Goal: Transaction & Acquisition: Purchase product/service

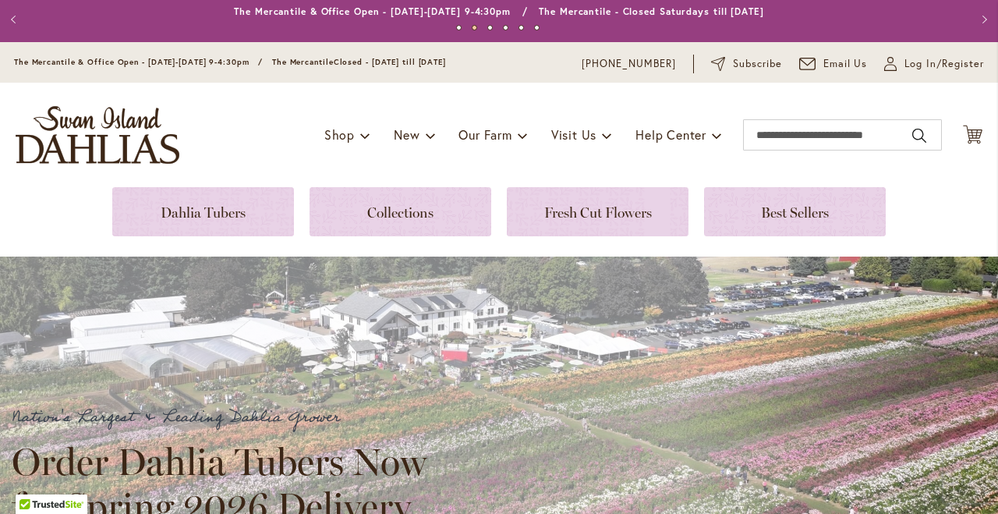
scroll to position [230, 0]
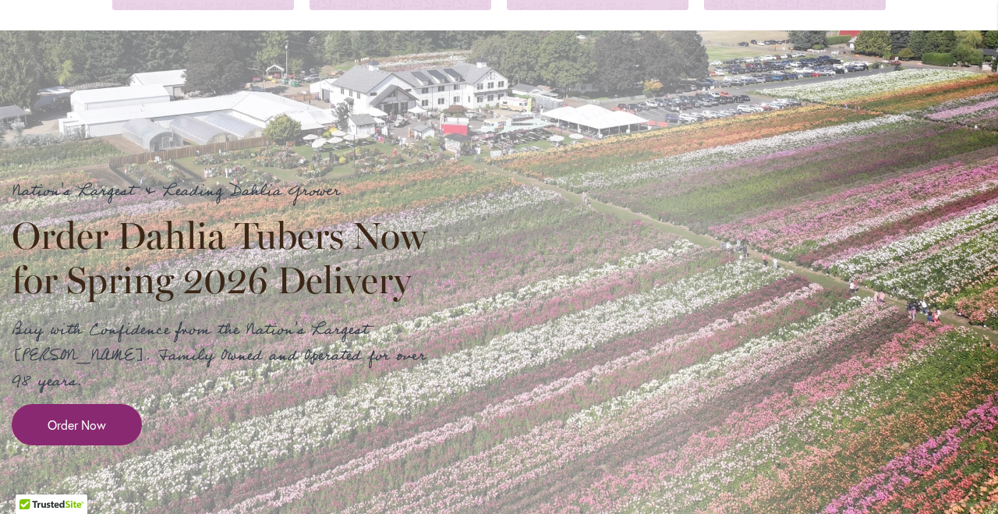
click at [96, 415] on span "Order Now" at bounding box center [77, 424] width 58 height 18
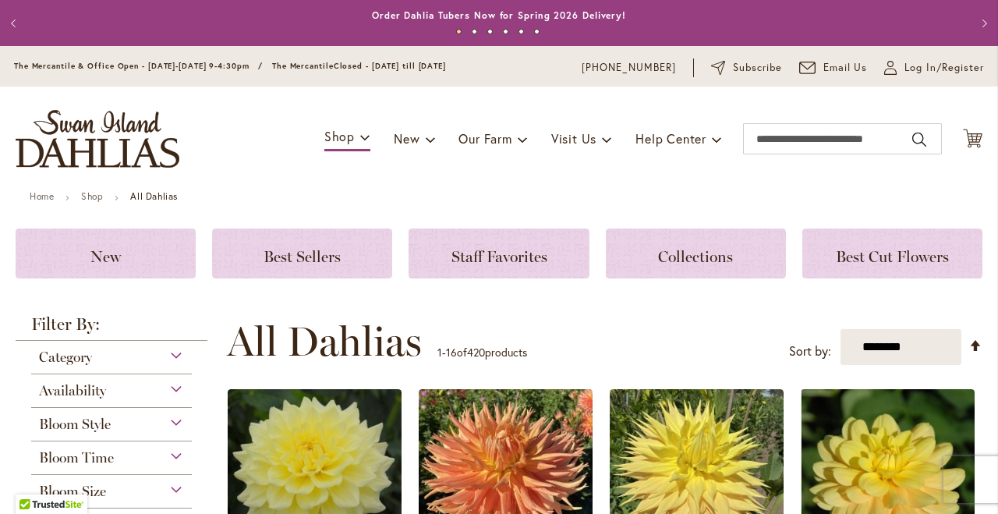
scroll to position [92, 0]
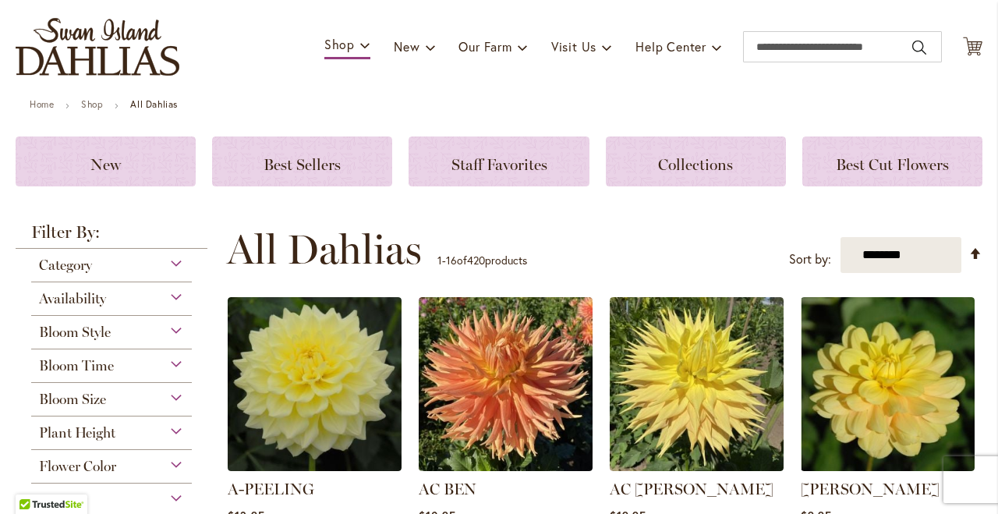
click at [137, 329] on div "Bloom Style" at bounding box center [111, 328] width 161 height 25
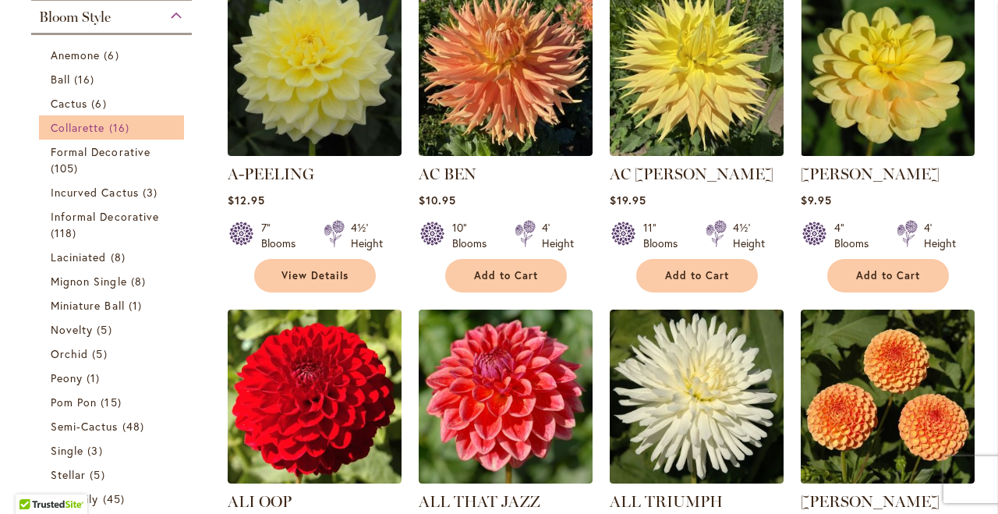
click at [115, 120] on span "16 items" at bounding box center [121, 127] width 24 height 16
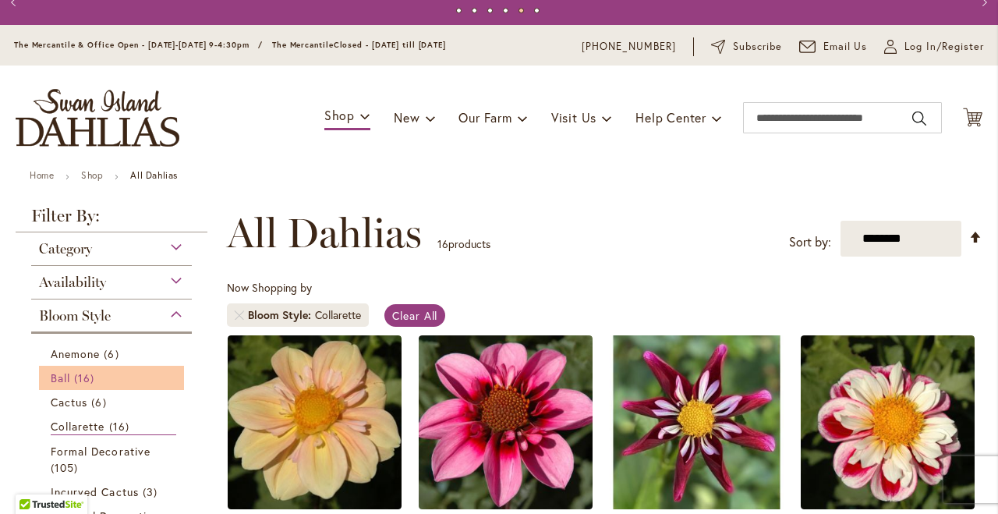
scroll to position [66, 0]
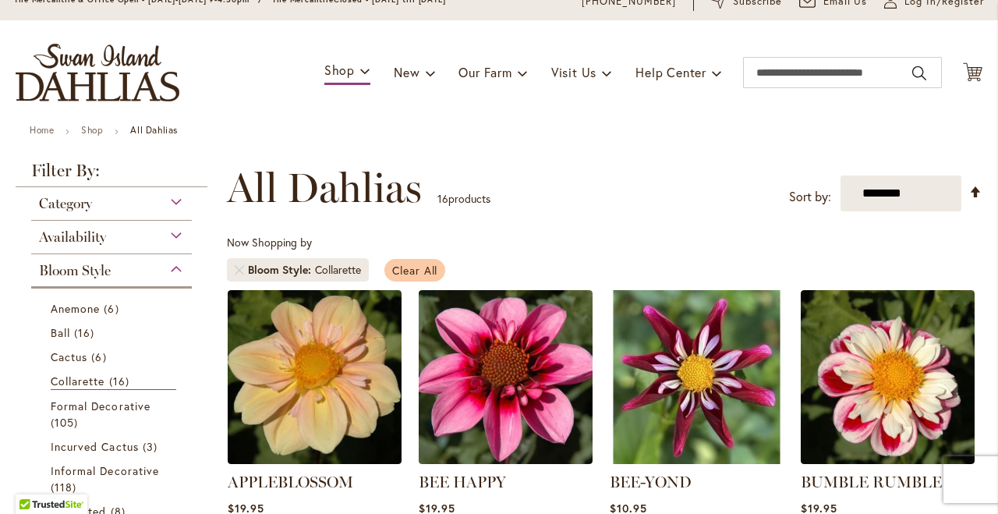
click at [405, 265] on span "Clear All" at bounding box center [415, 270] width 46 height 15
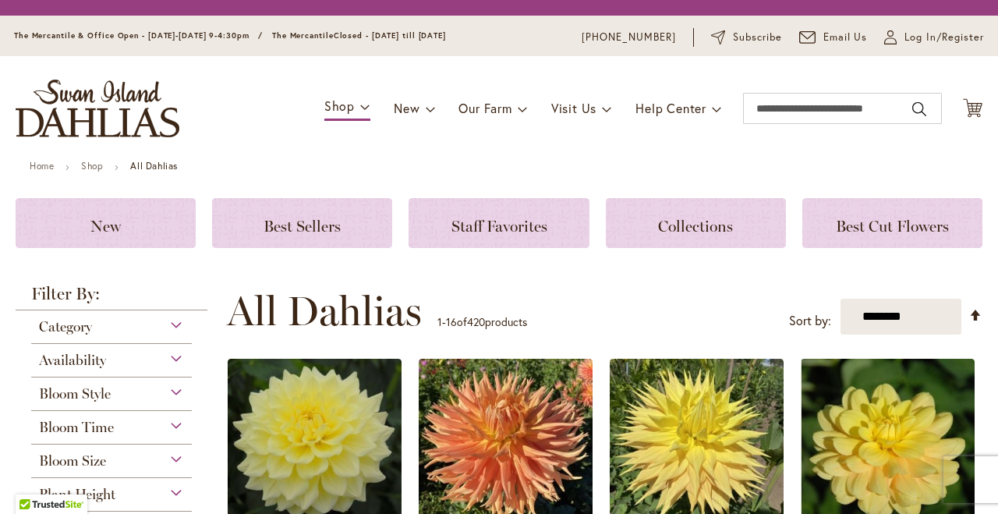
scroll to position [235, 0]
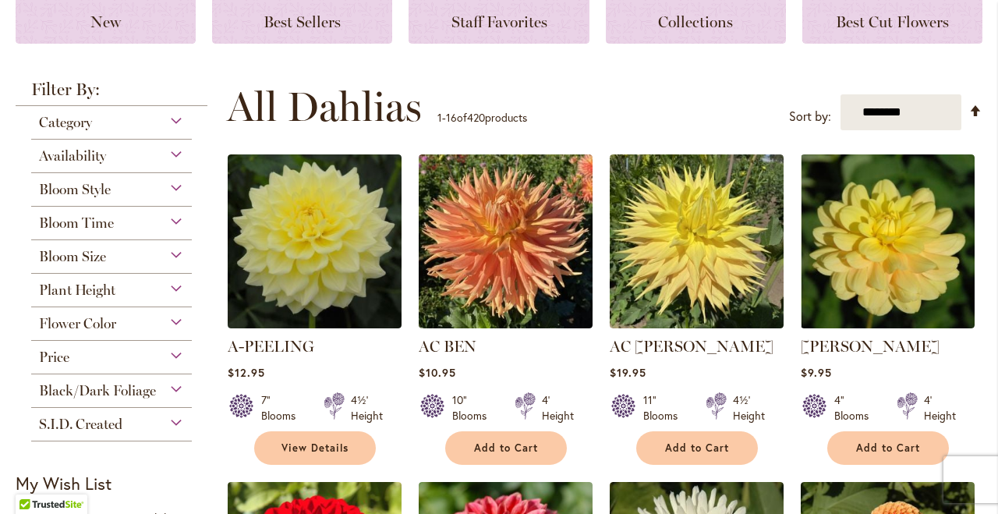
click at [123, 321] on div "Flower Color" at bounding box center [111, 319] width 161 height 25
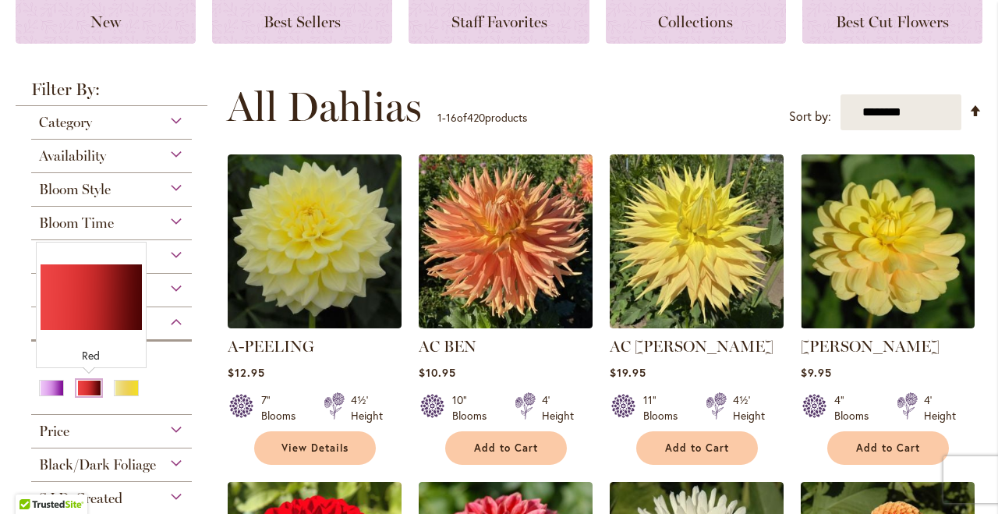
click at [88, 386] on div "Red" at bounding box center [88, 388] width 25 height 16
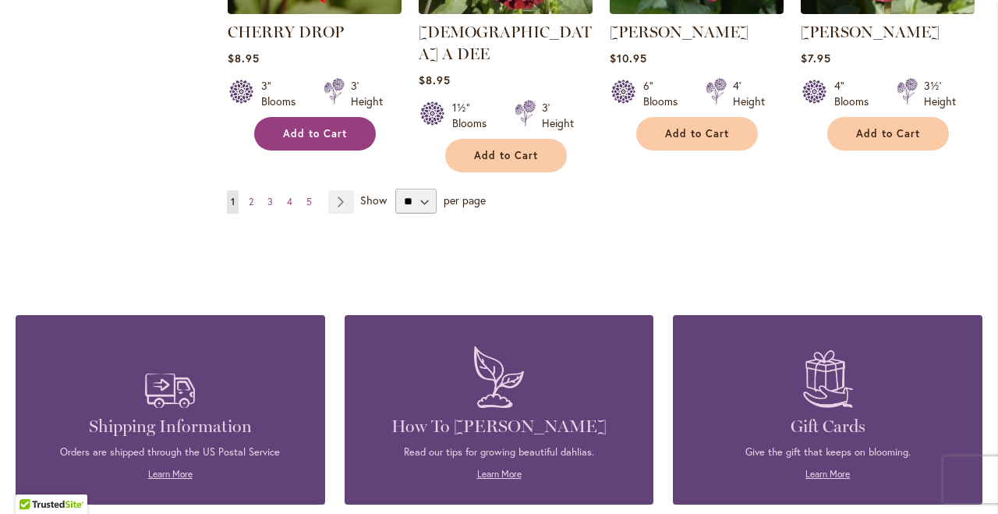
scroll to position [1510, 0]
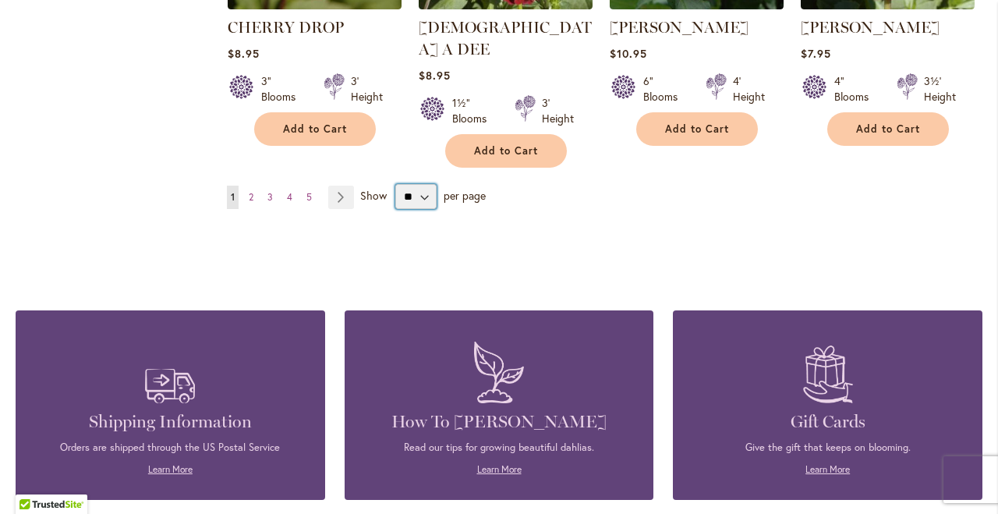
select select "**"
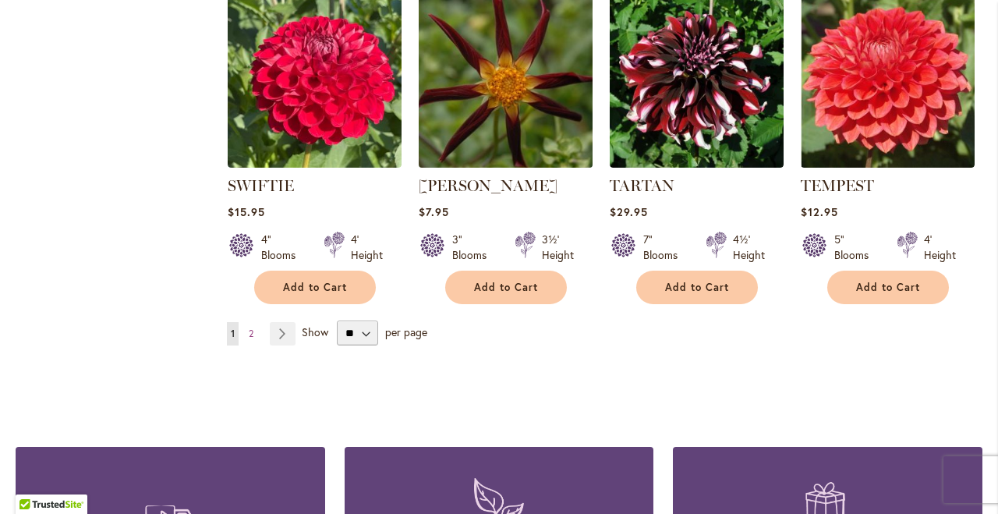
scroll to position [5442, 0]
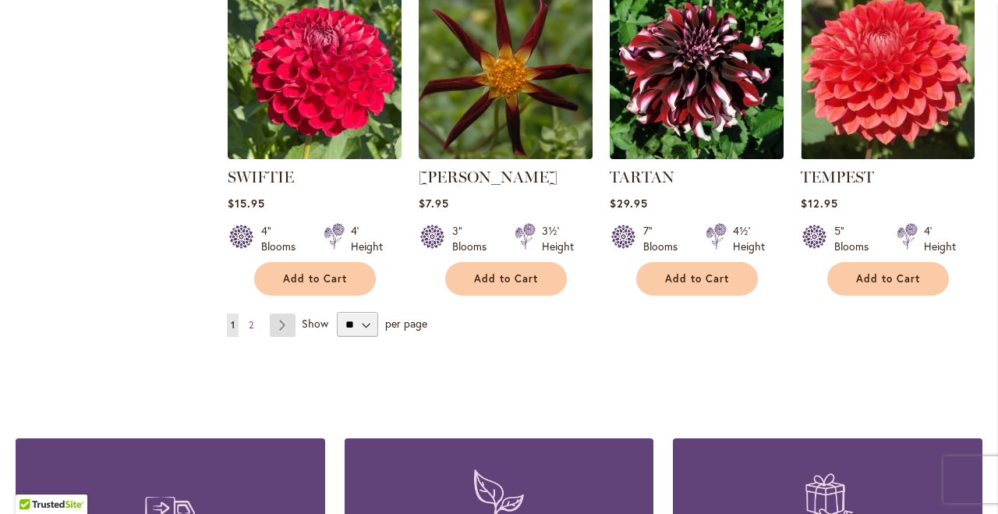
click at [284, 313] on link "Page Next" at bounding box center [283, 324] width 26 height 23
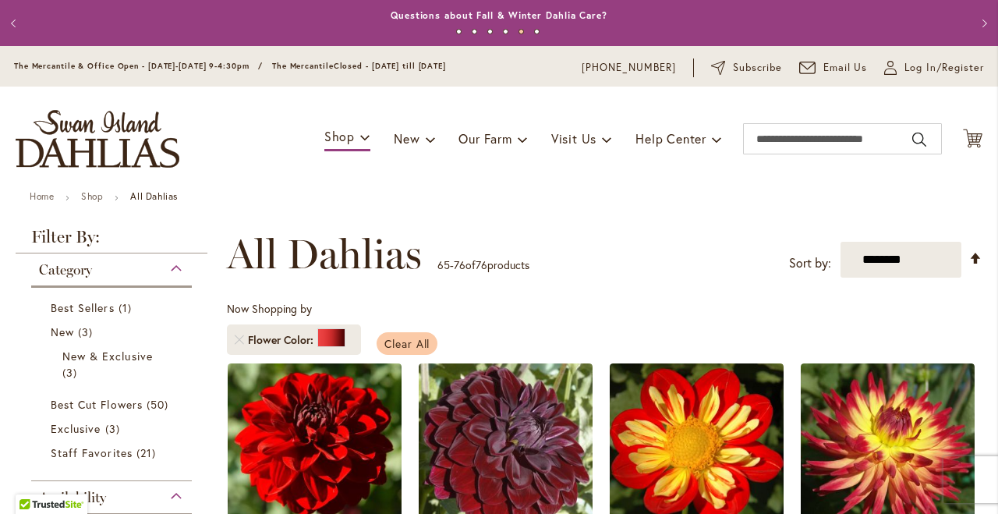
click at [395, 340] on span "Clear All" at bounding box center [407, 343] width 46 height 15
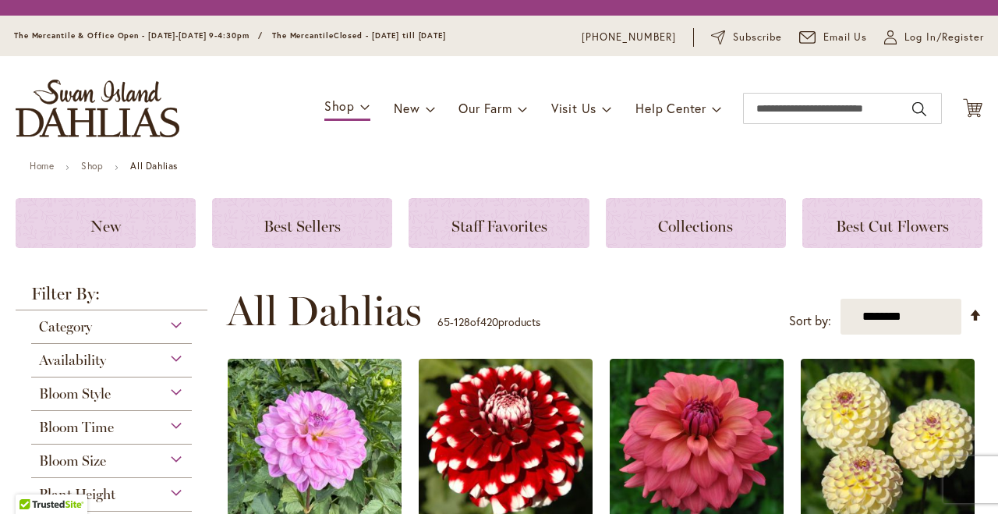
scroll to position [428, 0]
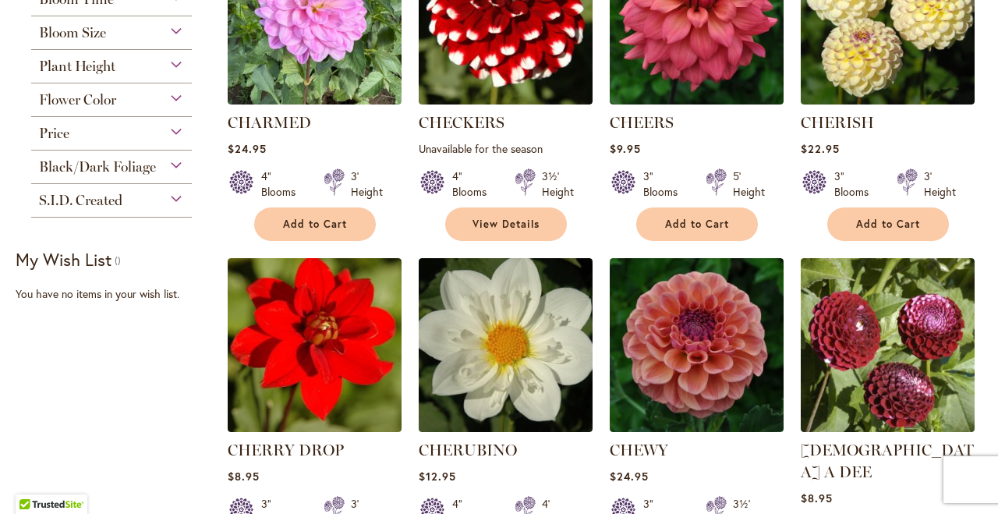
click at [115, 104] on span "Flower Color" at bounding box center [77, 99] width 77 height 17
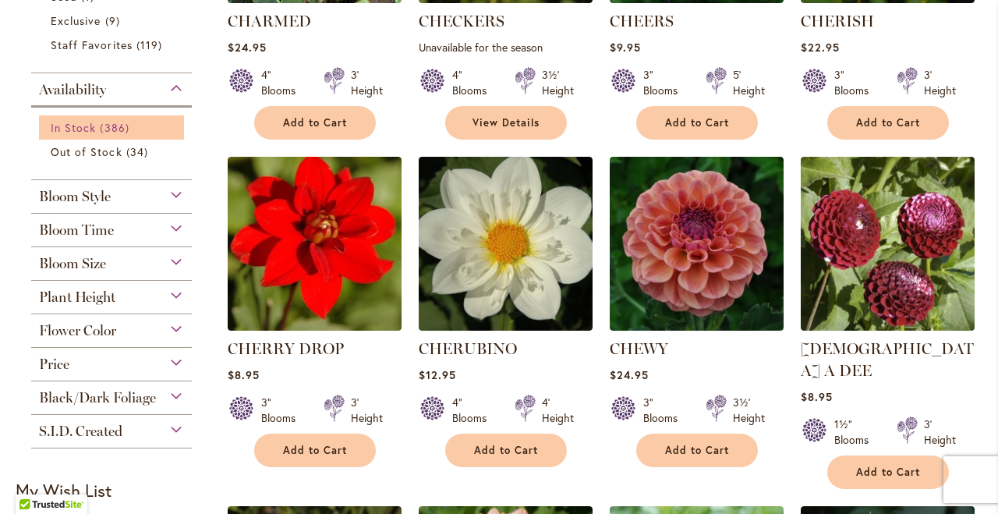
scroll to position [565, 0]
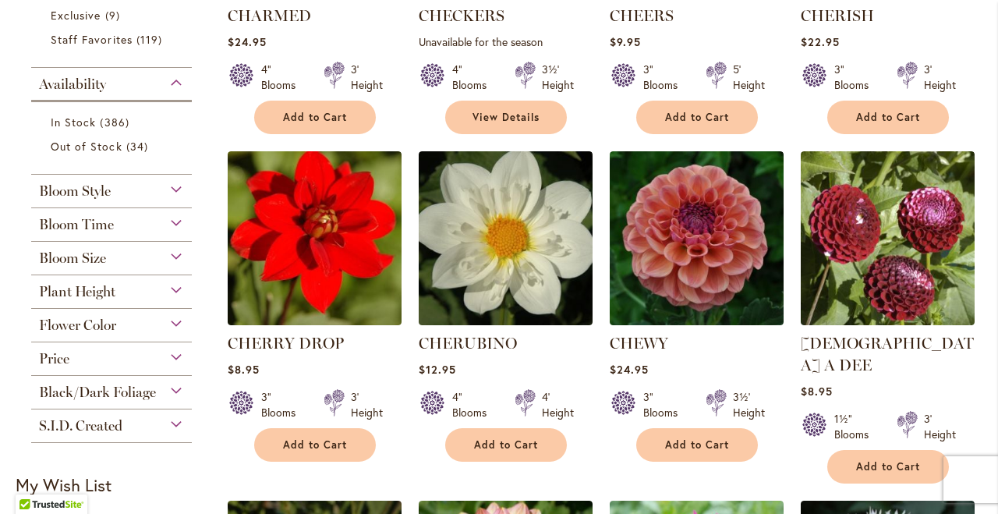
click at [69, 325] on span "Flower Color" at bounding box center [77, 324] width 77 height 17
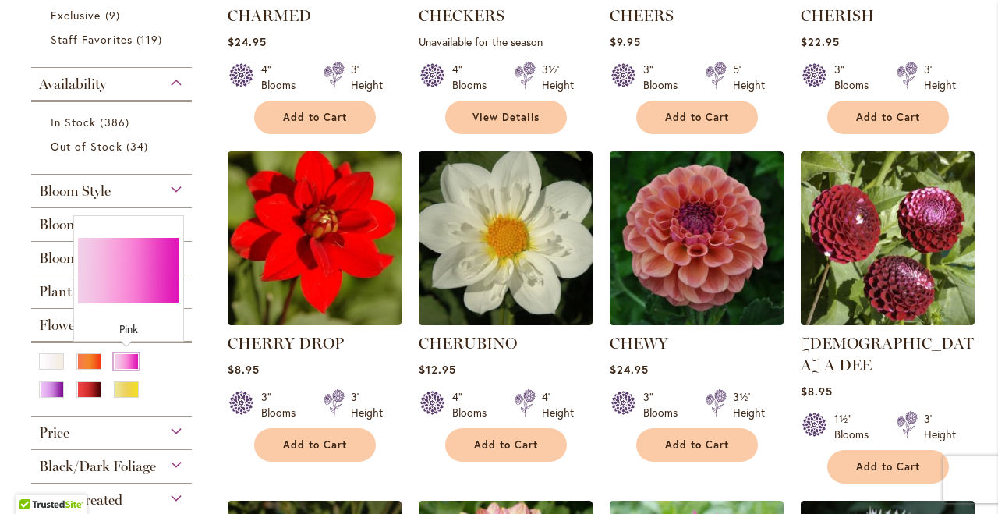
click at [129, 362] on div "Pink" at bounding box center [126, 361] width 25 height 16
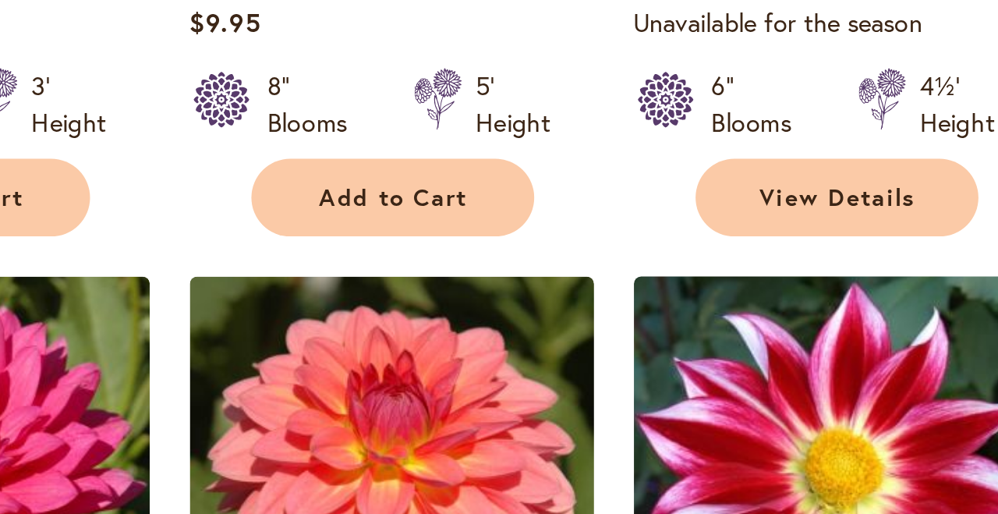
scroll to position [5229, 0]
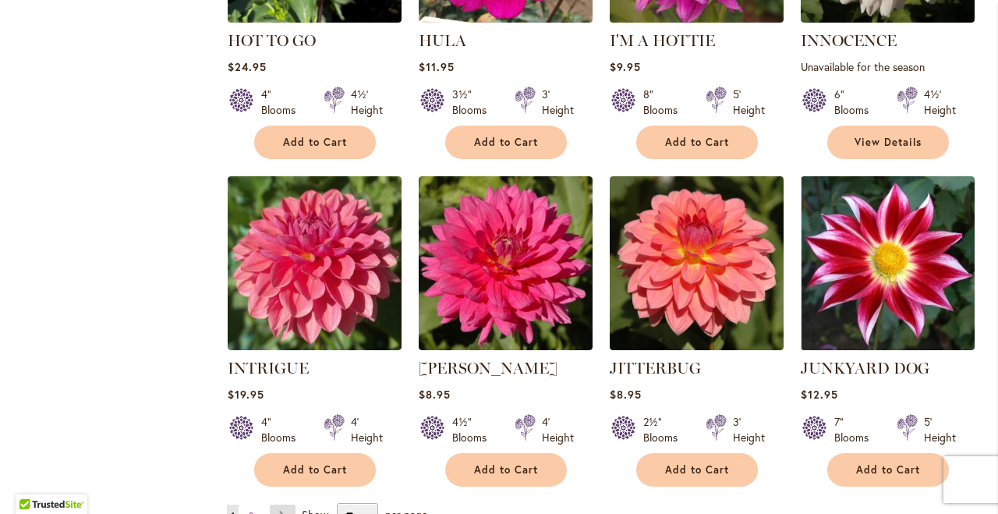
click at [284, 504] on link "Page Next" at bounding box center [283, 515] width 26 height 23
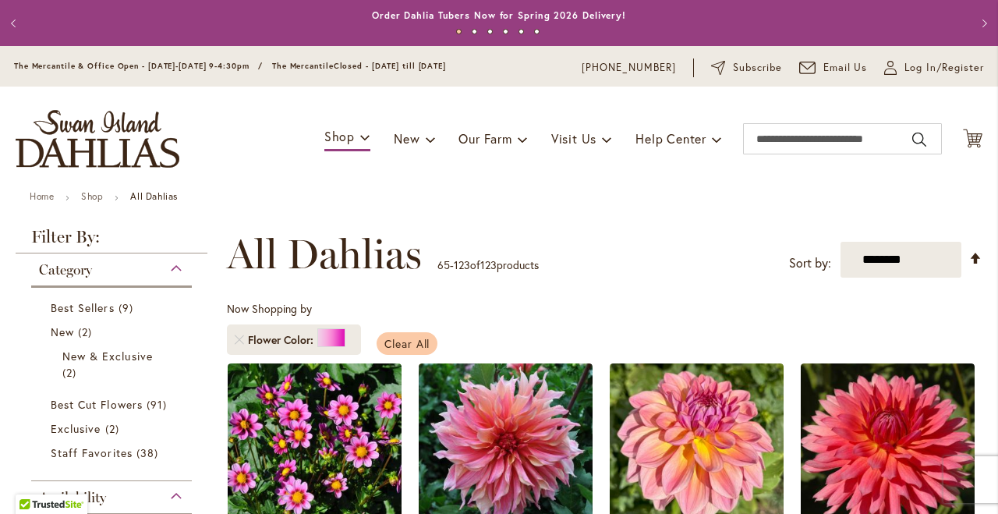
click at [412, 334] on link "Clear All" at bounding box center [408, 343] width 62 height 23
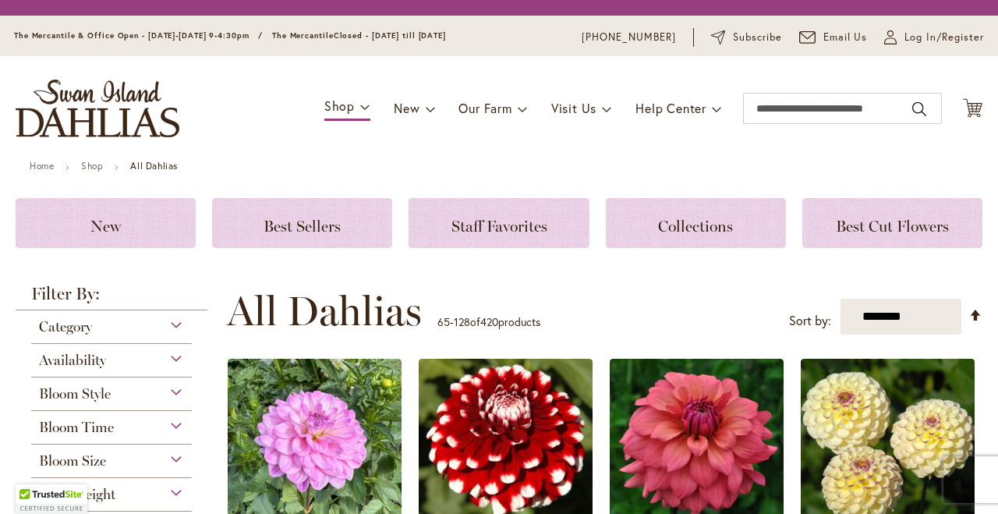
scroll to position [377, 0]
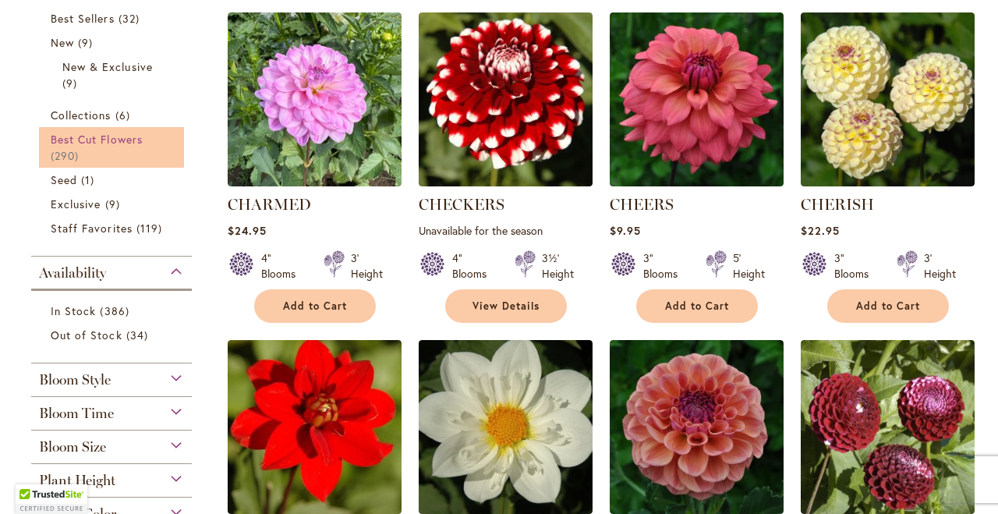
click at [74, 145] on link "Best Cut Flowers 290 items" at bounding box center [114, 147] width 126 height 33
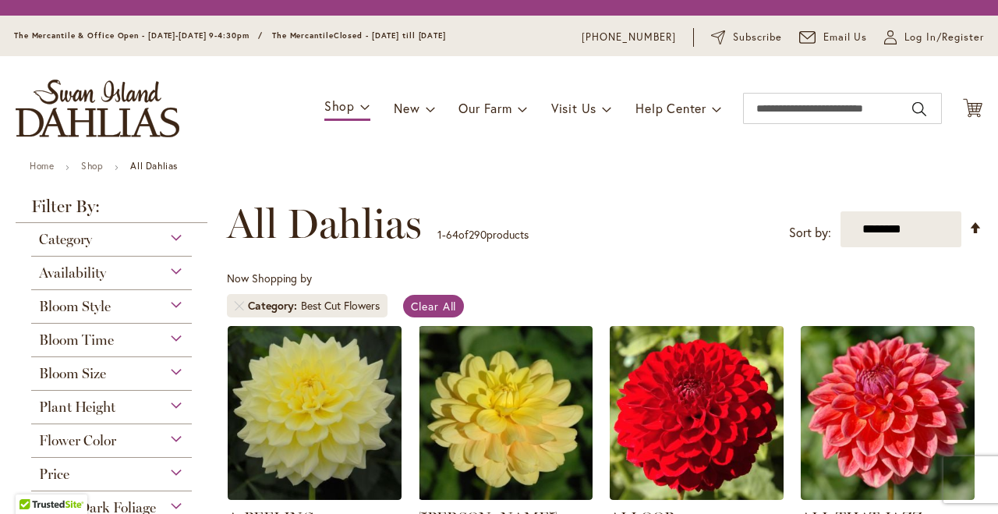
scroll to position [289, 0]
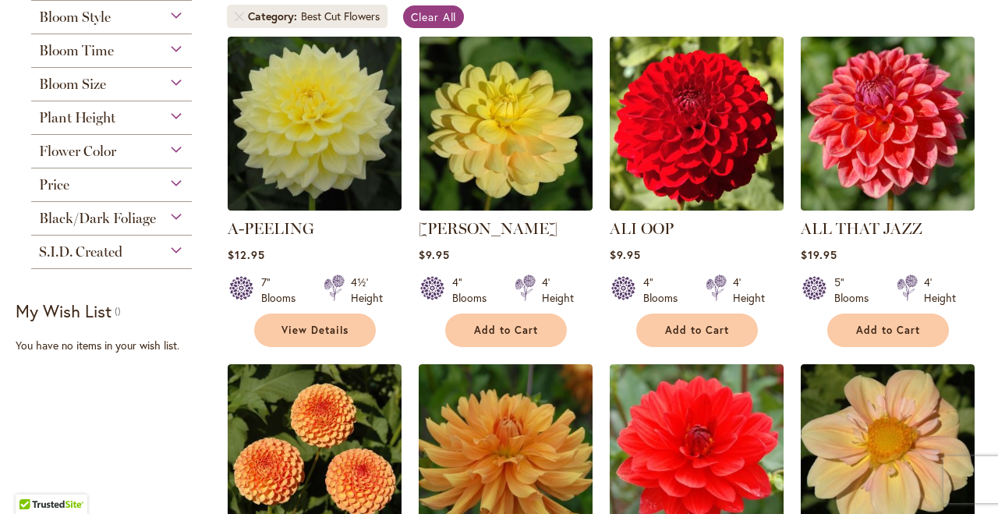
click at [107, 144] on div "Category Best Sellers 31 items New 8 items New & Exclusive 8 items 5 290 22" at bounding box center [112, 101] width 192 height 335
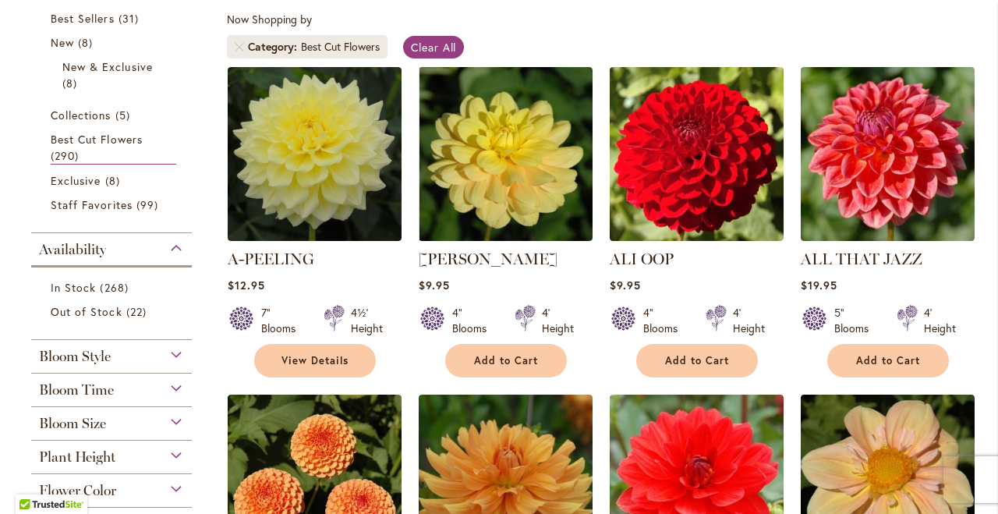
scroll to position [553, 0]
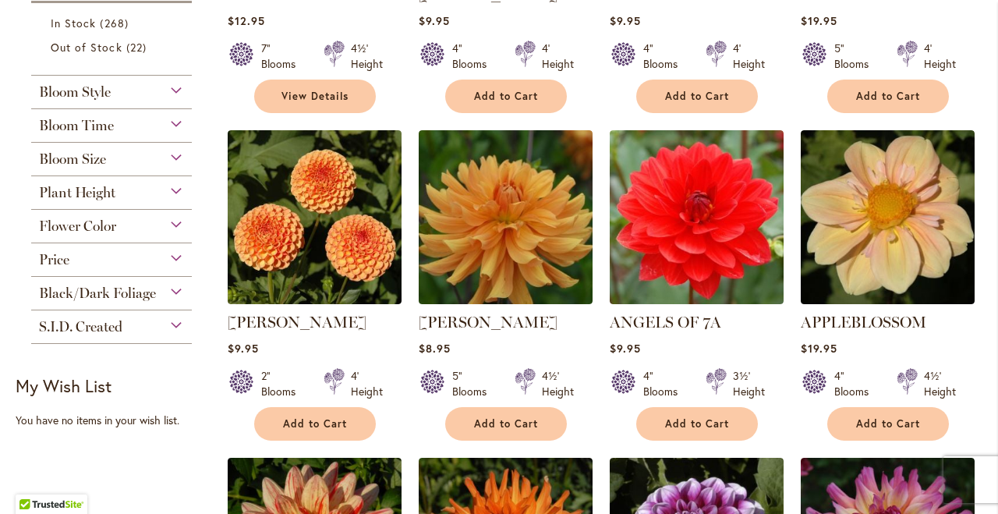
click at [175, 226] on div "Flower Color" at bounding box center [111, 222] width 161 height 25
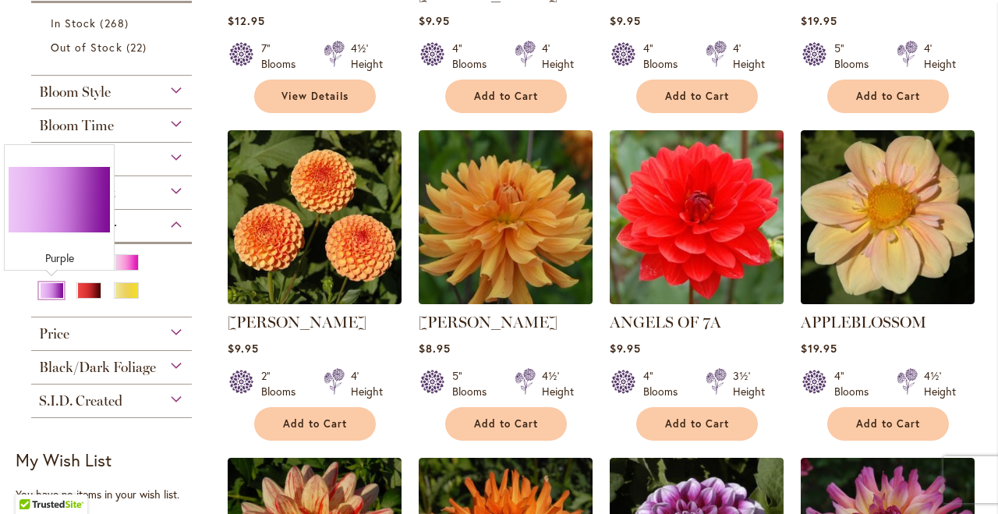
click at [53, 289] on div "Purple" at bounding box center [51, 290] width 25 height 16
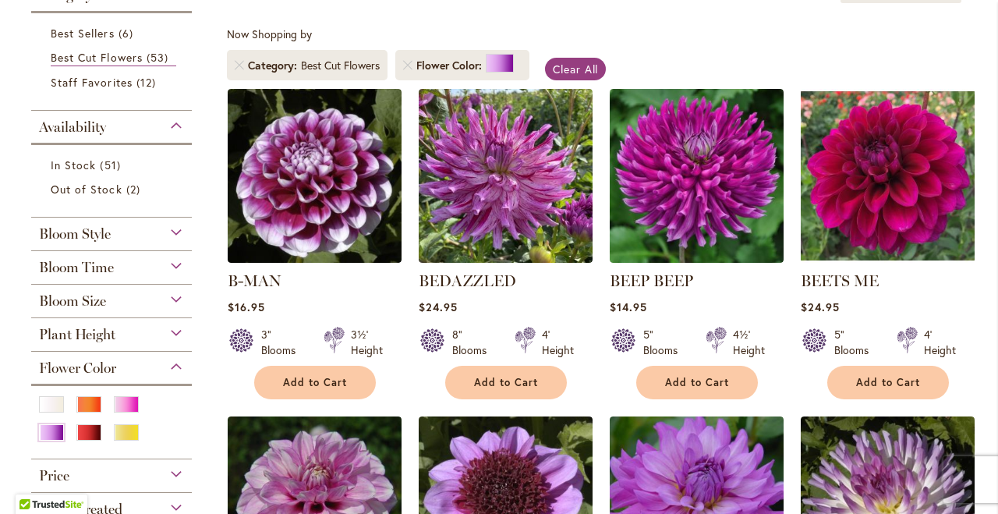
scroll to position [257, 0]
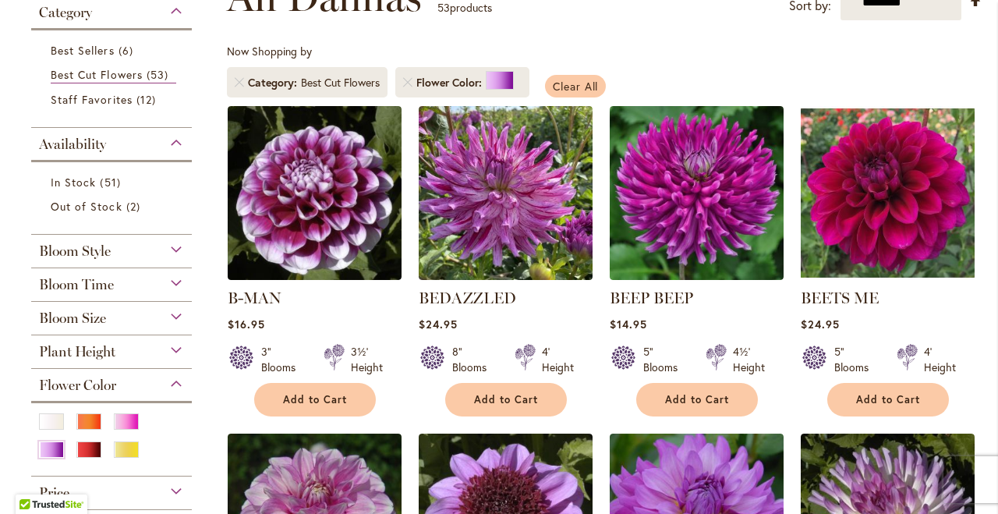
click at [572, 77] on link "Clear All" at bounding box center [576, 86] width 62 height 23
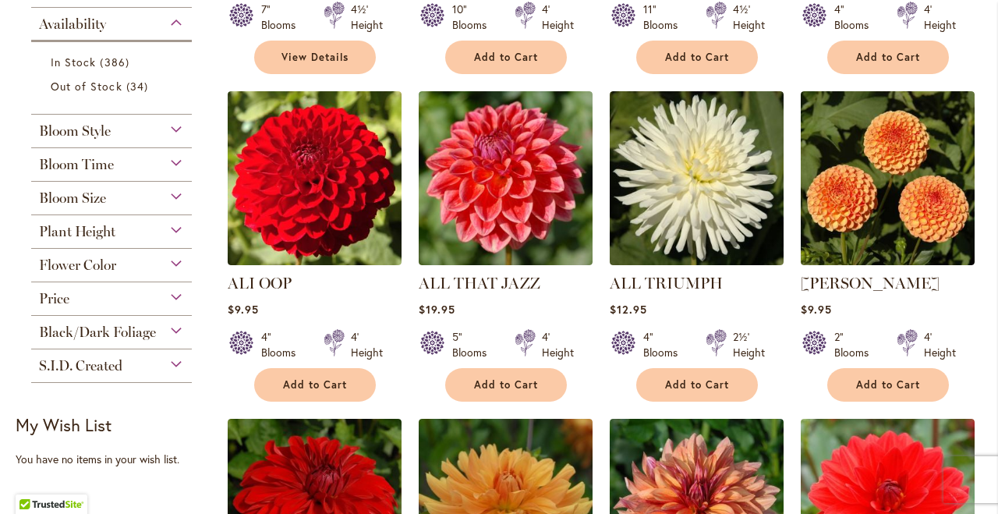
scroll to position [637, 0]
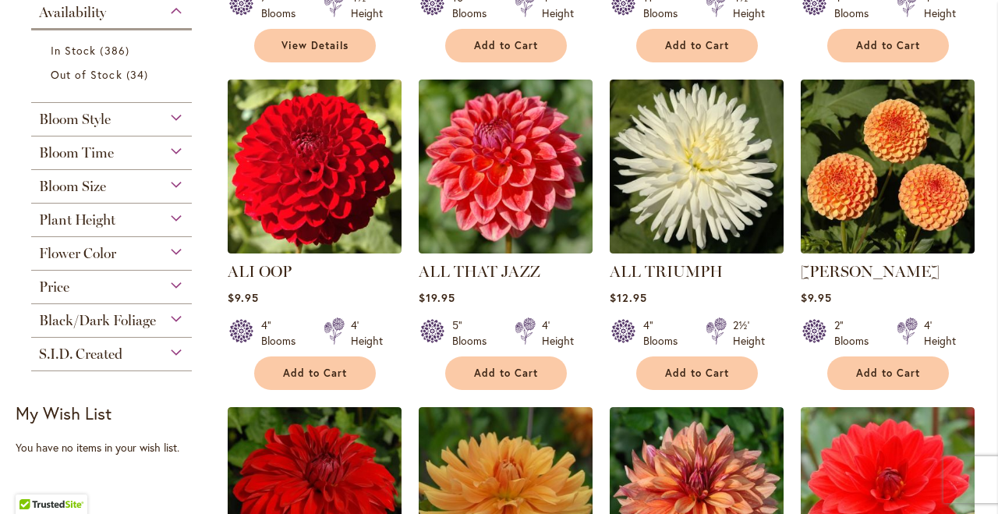
click at [56, 249] on span "Flower Color" at bounding box center [77, 253] width 77 height 17
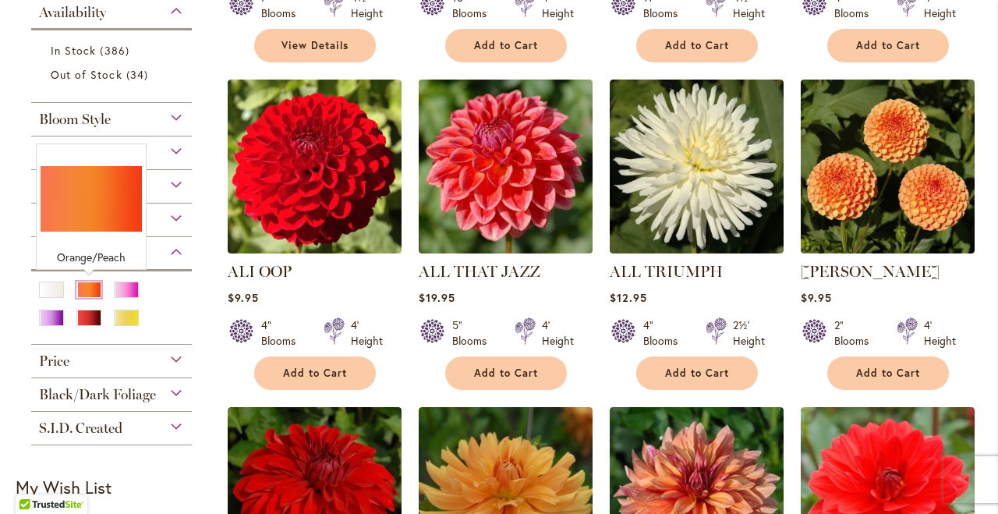
click at [87, 292] on div "Orange/Peach" at bounding box center [88, 289] width 25 height 16
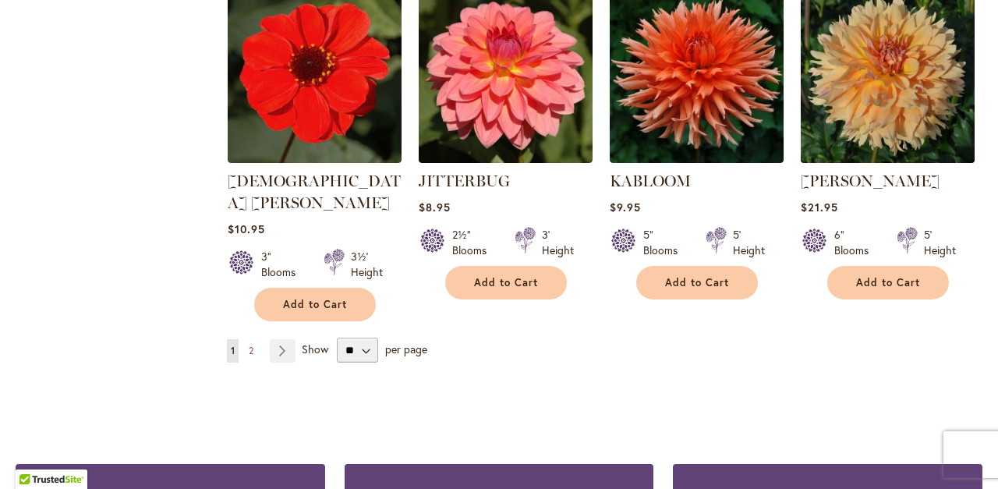
scroll to position [5415, 0]
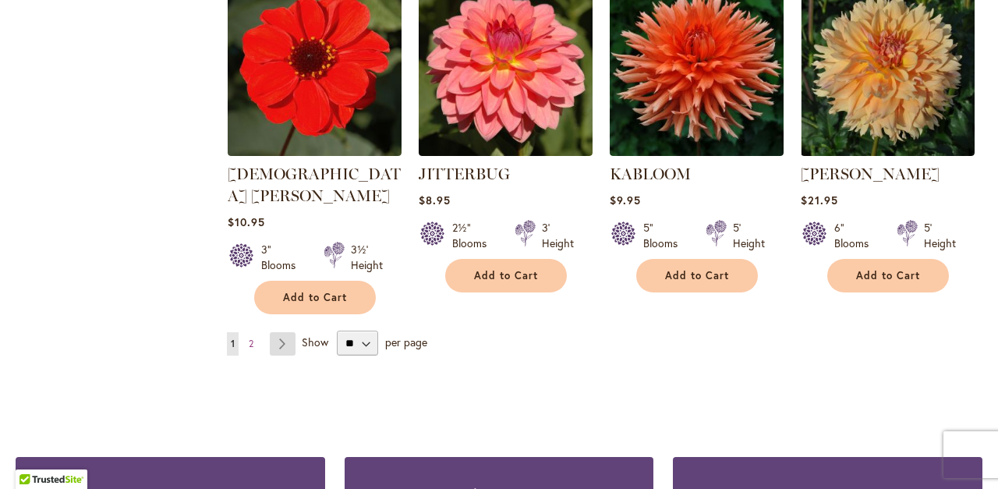
click at [278, 332] on link "Page Next" at bounding box center [283, 343] width 26 height 23
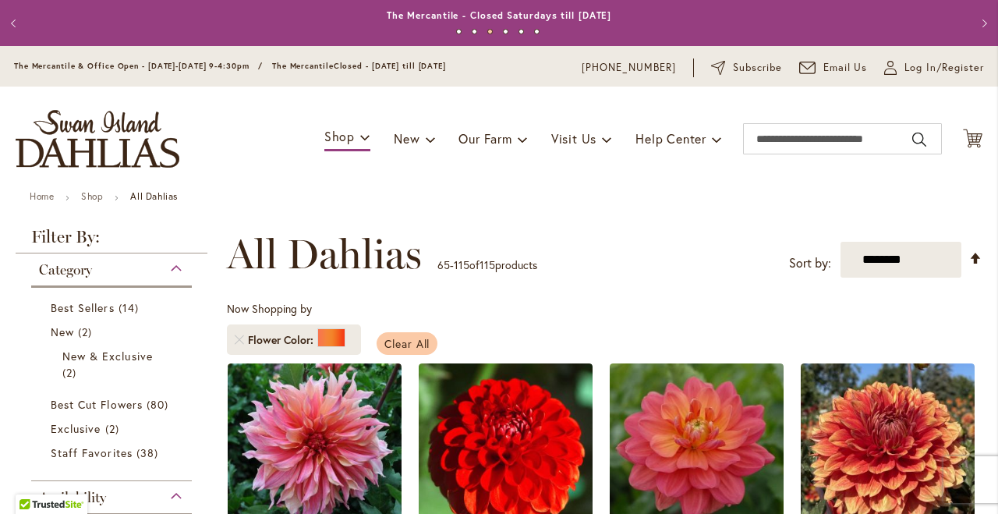
click at [404, 338] on span "Clear All" at bounding box center [407, 343] width 46 height 15
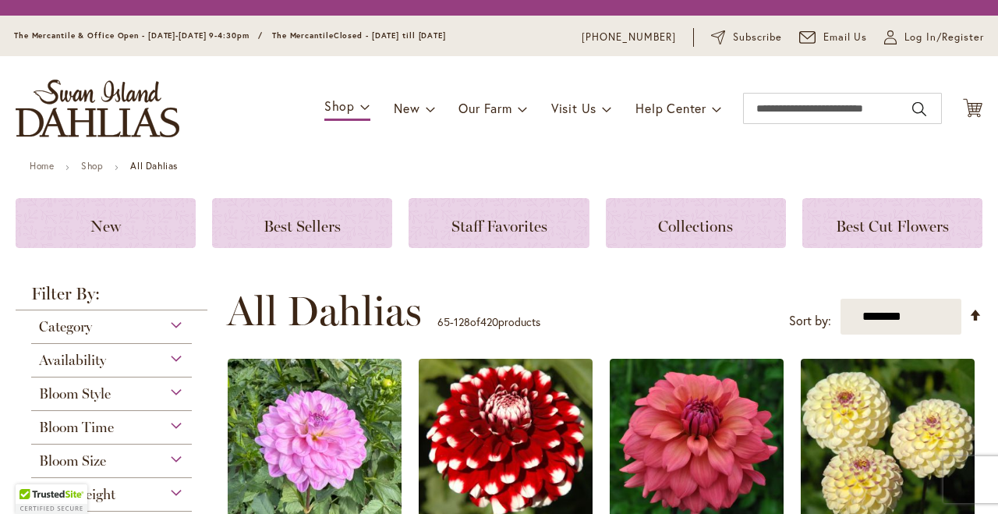
scroll to position [377, 0]
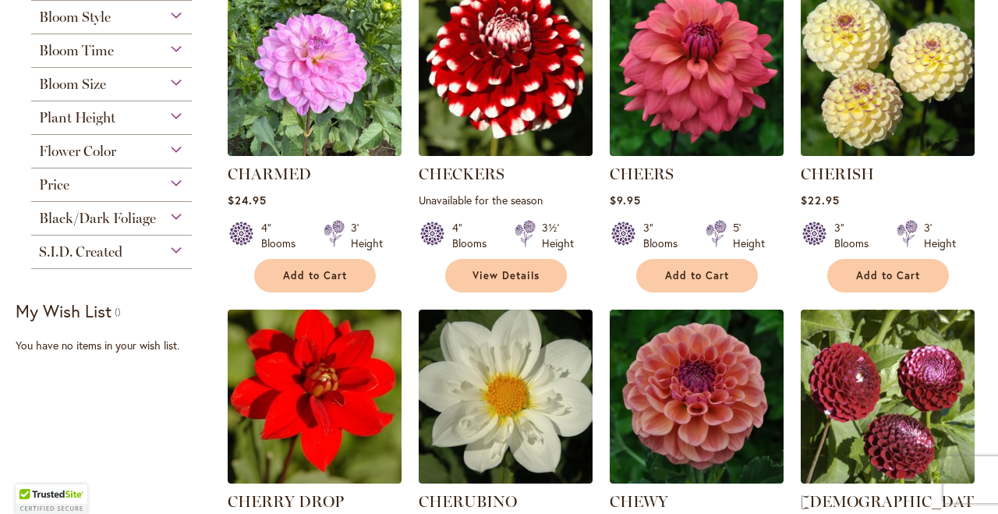
click at [117, 219] on span "Black/Dark Foliage" at bounding box center [97, 218] width 117 height 17
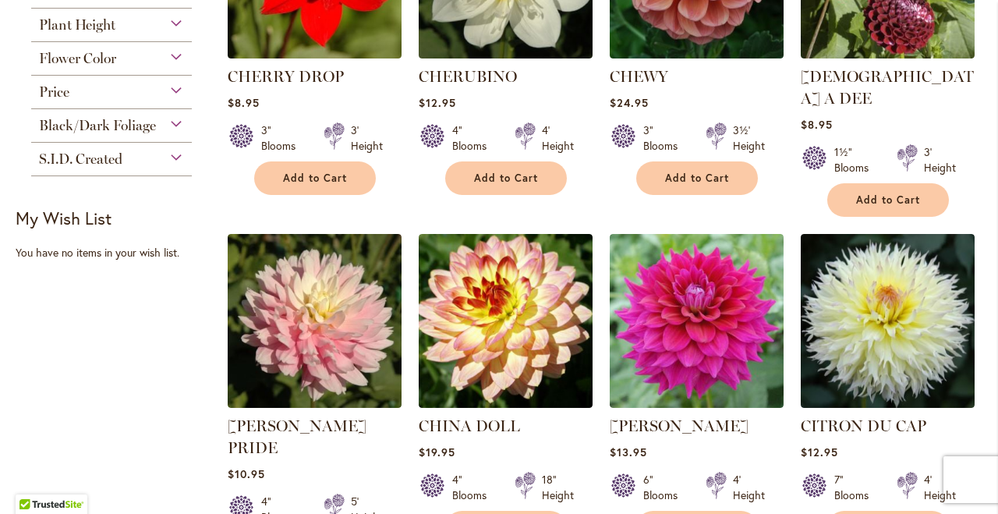
scroll to position [814, 0]
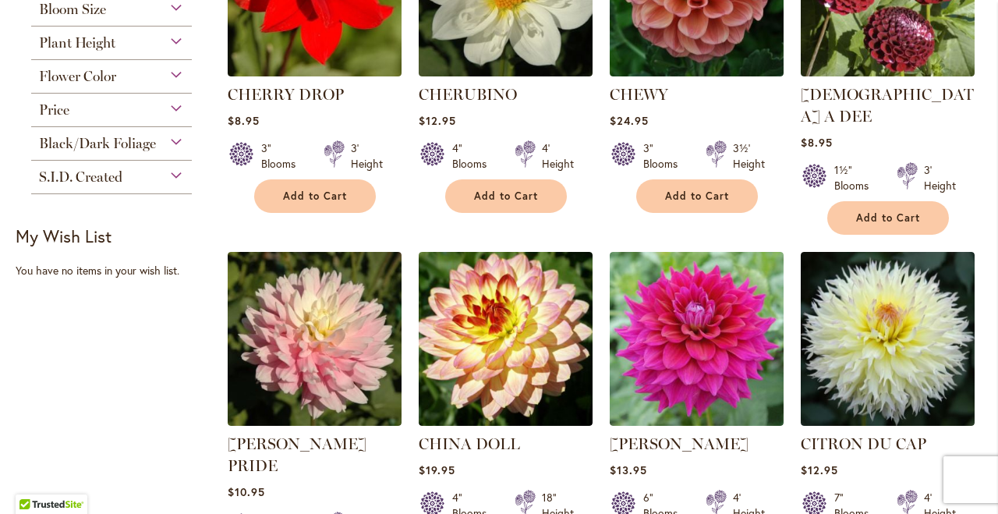
click at [176, 139] on div "Black/Dark Foliage" at bounding box center [111, 139] width 161 height 25
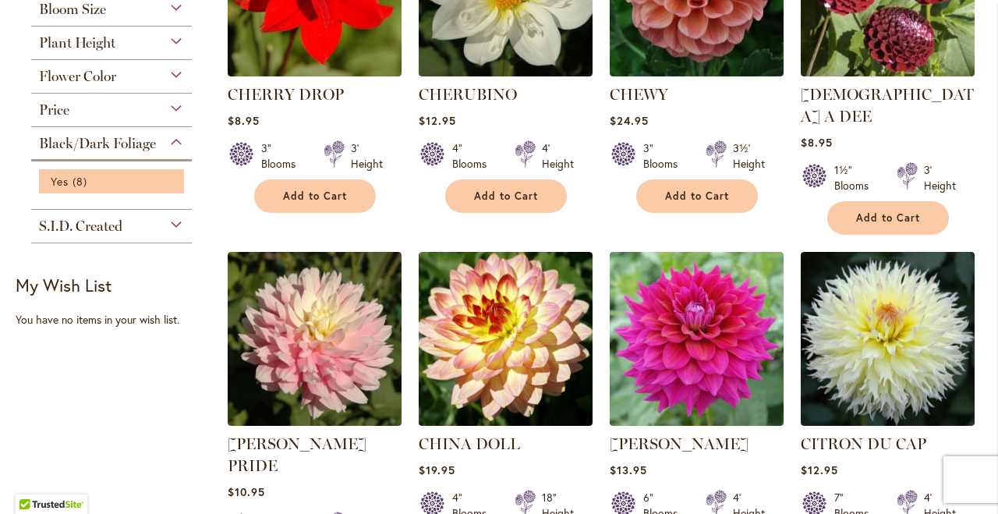
click at [179, 176] on li "Yes 8 items" at bounding box center [111, 181] width 145 height 24
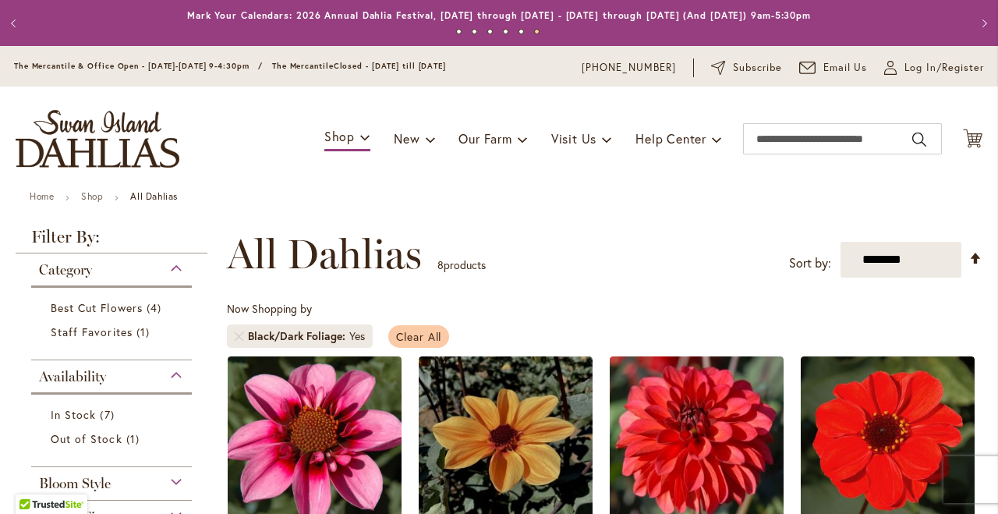
click at [424, 341] on span "Clear All" at bounding box center [419, 336] width 46 height 15
